Goal: Information Seeking & Learning: Learn about a topic

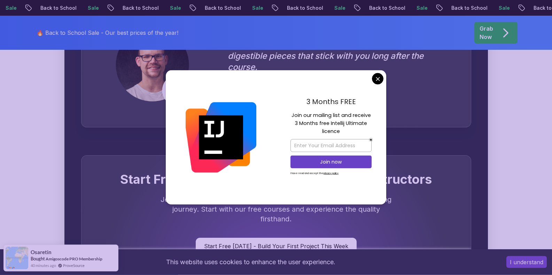
scroll to position [2034, 0]
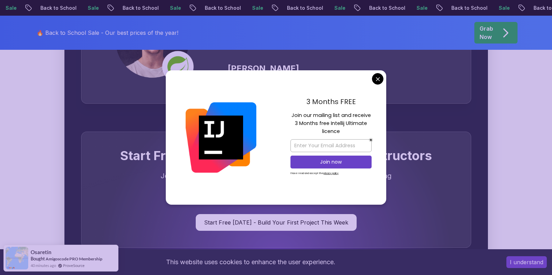
click at [374, 80] on div at bounding box center [276, 46] width 389 height 116
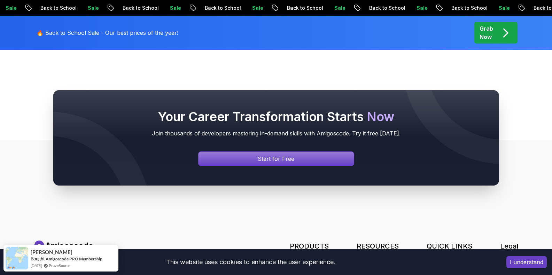
scroll to position [2671, 0]
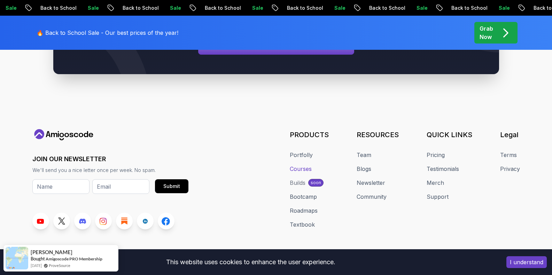
click at [299, 165] on link "Courses" at bounding box center [301, 169] width 22 height 8
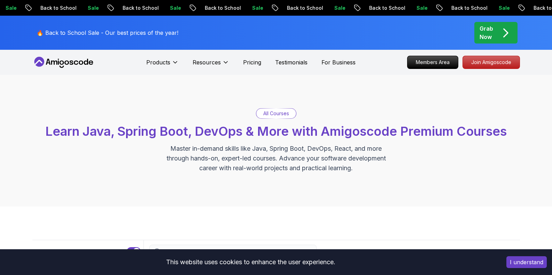
click at [299, 160] on p "Master in-demand skills like Java, Spring Boot, DevOps, React, and more through…" at bounding box center [276, 158] width 234 height 29
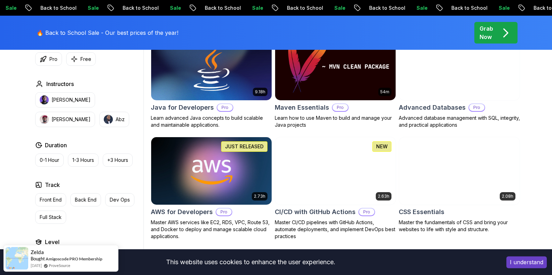
scroll to position [451, 0]
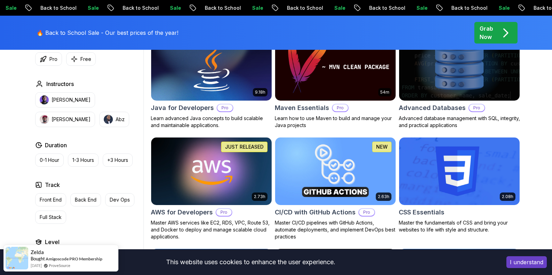
click at [494, 33] on div "Grab Now" at bounding box center [496, 32] width 33 height 17
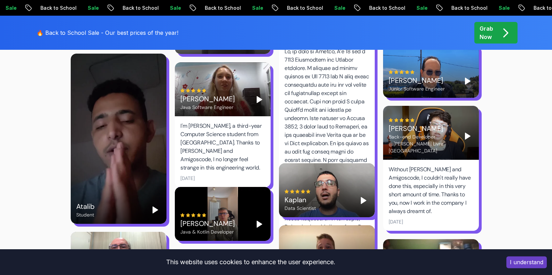
scroll to position [1644, 0]
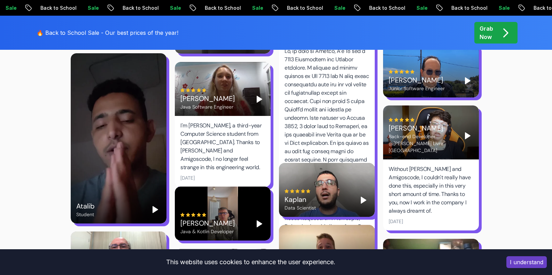
click at [193, 88] on icon at bounding box center [193, 90] width 4 height 4
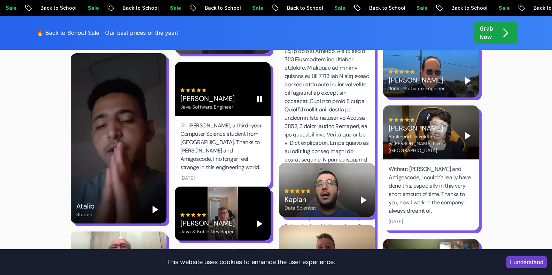
click at [260, 94] on button "Pause" at bounding box center [259, 99] width 11 height 11
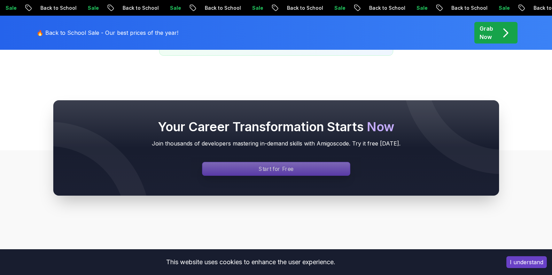
scroll to position [3035, 0]
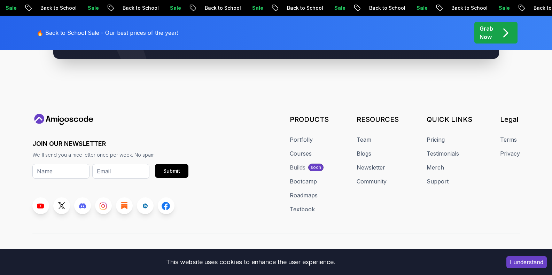
click at [299, 163] on div "Builds" at bounding box center [298, 167] width 16 height 8
click at [297, 163] on div "Builds" at bounding box center [298, 167] width 16 height 8
click at [317, 165] on p "soon" at bounding box center [316, 168] width 10 height 6
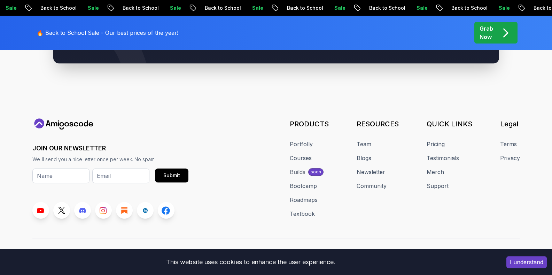
scroll to position [3029, 0]
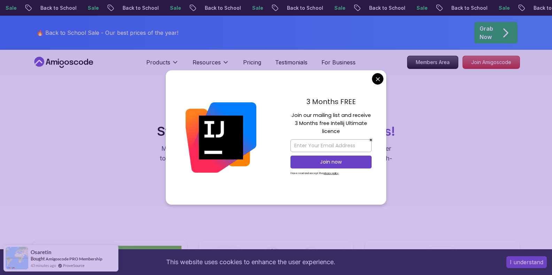
click at [381, 81] on div "Roadmaps Start with our Step-by-Step Roadmaps! Master in-demand tech skills wit…" at bounding box center [276, 141] width 552 height 132
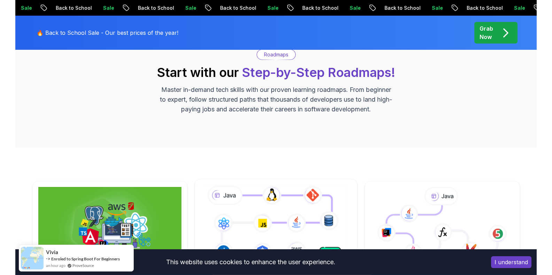
scroll to position [195, 0]
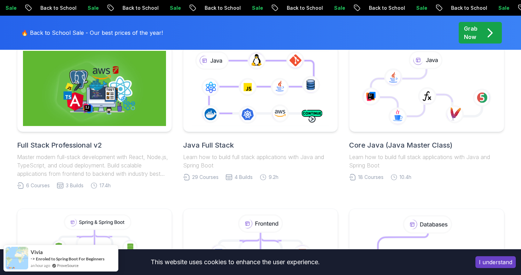
click at [124, 1] on div "Sale Back to School Sale Back to School Sale Back to School Sale Back to School…" at bounding box center [260, 8] width 521 height 16
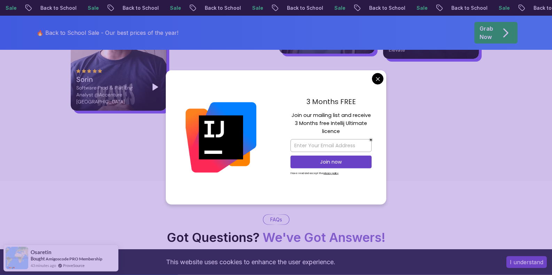
scroll to position [2358, 0]
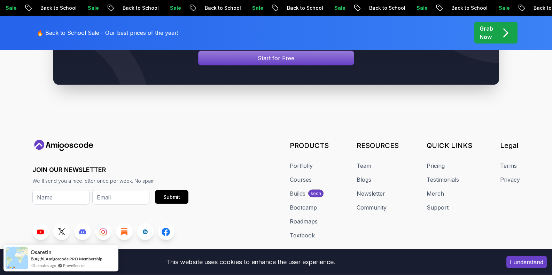
scroll to position [3035, 0]
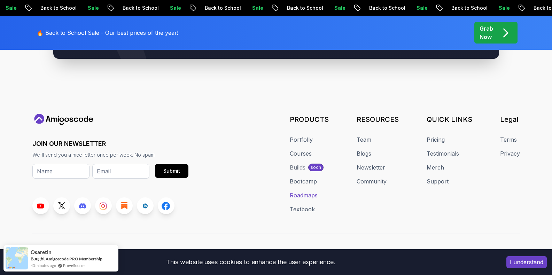
click at [306, 191] on link "Roadmaps" at bounding box center [304, 195] width 28 height 8
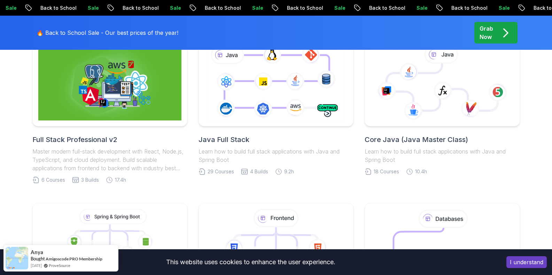
scroll to position [189, 0]
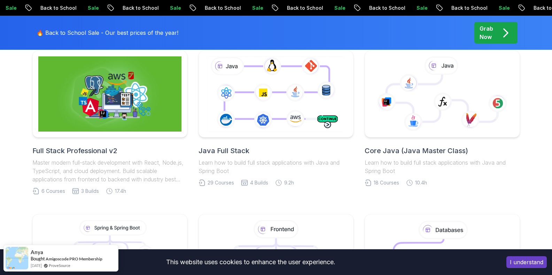
click at [129, 106] on img at bounding box center [109, 93] width 143 height 75
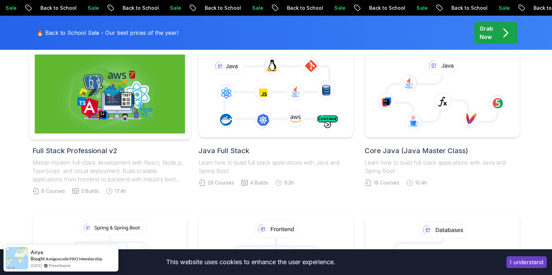
click at [114, 105] on img at bounding box center [109, 94] width 150 height 79
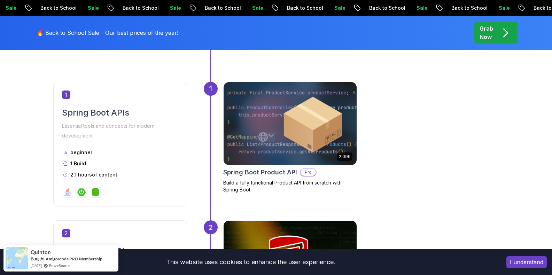
scroll to position [223, 0]
